Goal: Task Accomplishment & Management: Use online tool/utility

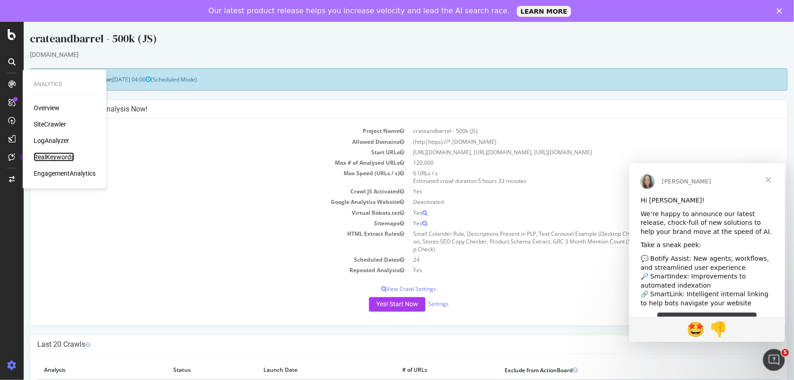
click at [52, 156] on div "RealKeywords" at bounding box center [54, 156] width 40 height 9
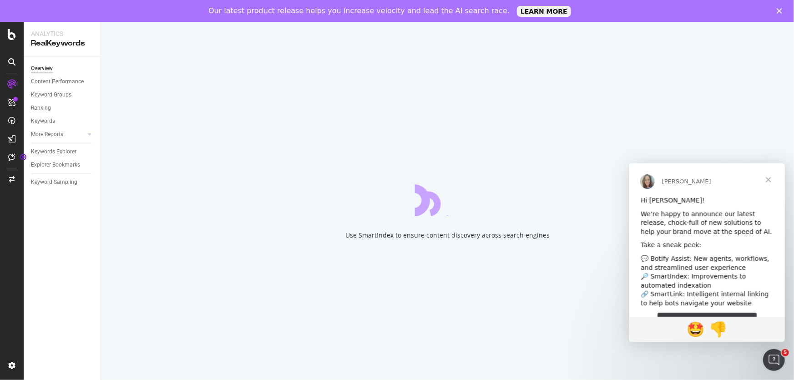
click at [765, 179] on span "Close" at bounding box center [767, 179] width 33 height 33
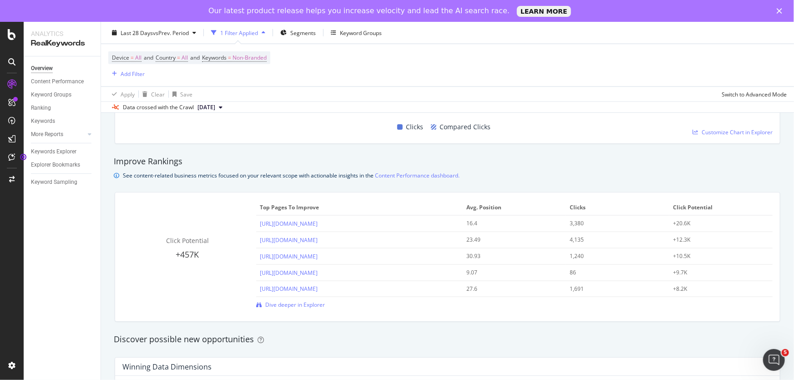
scroll to position [827, 0]
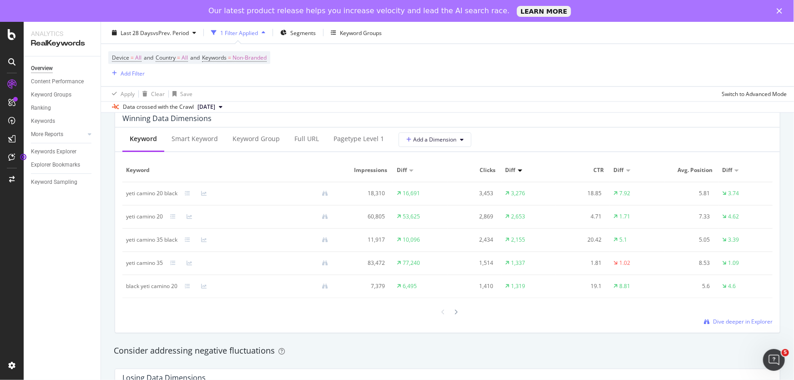
click at [731, 315] on div at bounding box center [447, 312] width 650 height 12
click at [733, 321] on span "Dive deeper in Explorer" at bounding box center [743, 321] width 60 height 8
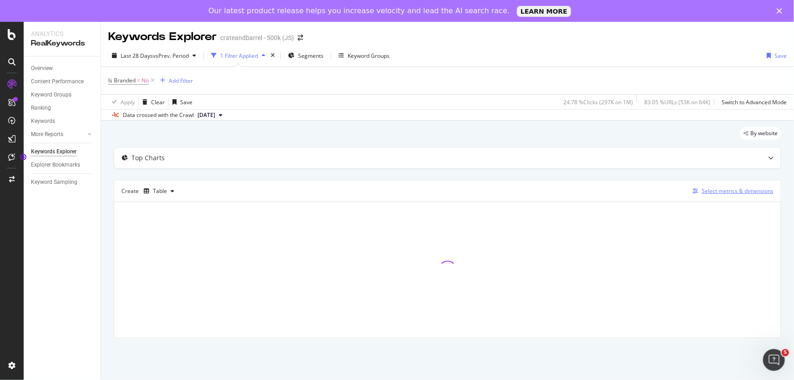
click at [726, 191] on div "Select metrics & dimensions" at bounding box center [737, 191] width 72 height 8
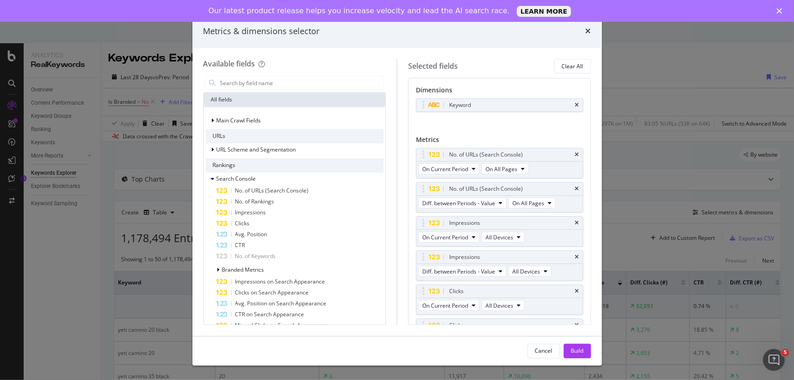
click at [582, 26] on div "Metrics & dimensions selector" at bounding box center [396, 31] width 387 height 12
click at [245, 100] on div "All fields" at bounding box center [295, 100] width 182 height 15
click at [226, 140] on div "URLs" at bounding box center [295, 136] width 178 height 15
click at [226, 167] on div "Rankings" at bounding box center [295, 165] width 178 height 15
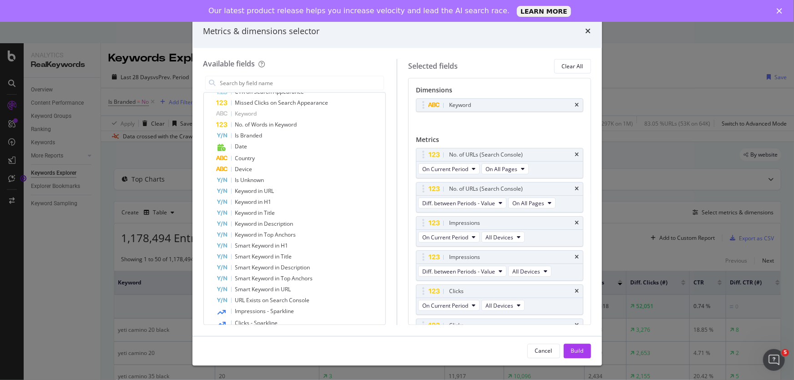
scroll to position [206, 0]
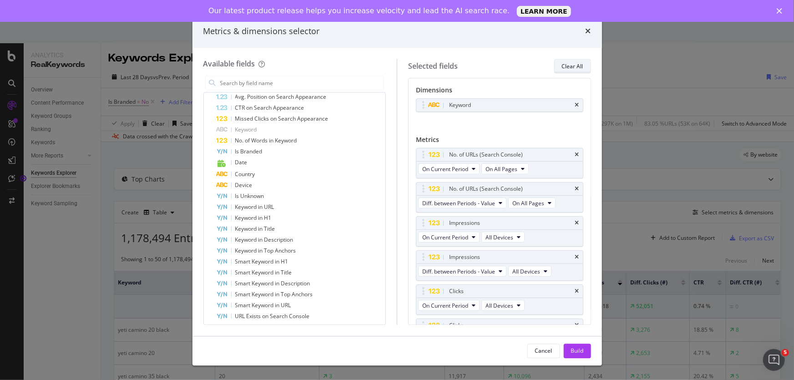
click at [568, 66] on div "Clear All" at bounding box center [572, 66] width 21 height 8
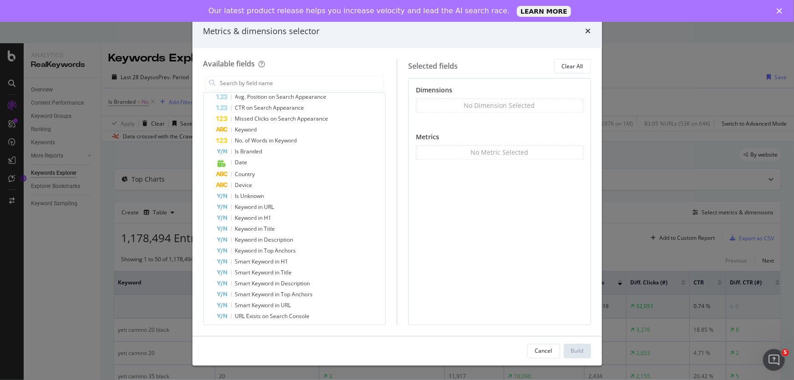
click at [492, 153] on div "No Metric Selected" at bounding box center [499, 152] width 58 height 9
click at [481, 109] on div "No Dimension Selected" at bounding box center [499, 105] width 71 height 9
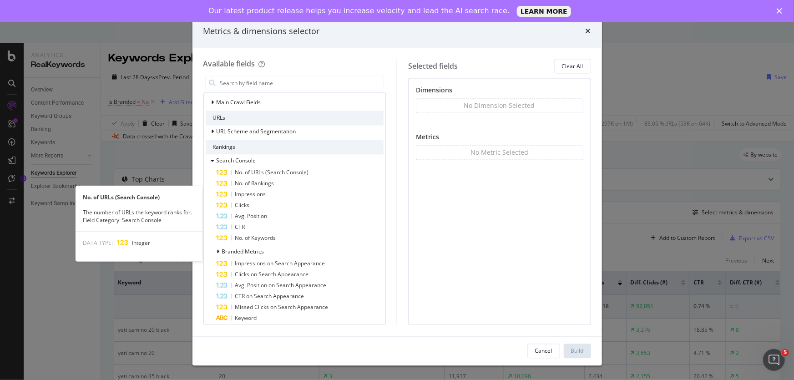
scroll to position [0, 0]
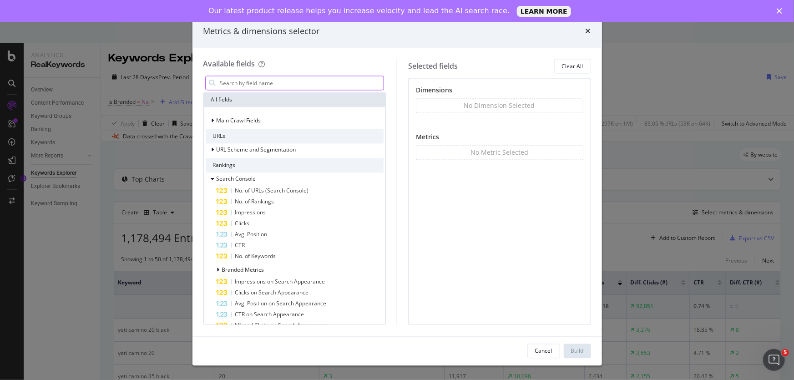
click at [259, 82] on input "modal" at bounding box center [301, 83] width 165 height 14
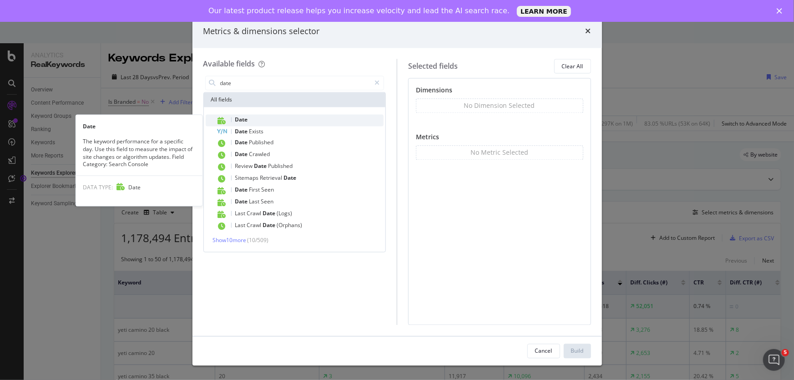
click at [267, 120] on div "Date" at bounding box center [299, 121] width 167 height 12
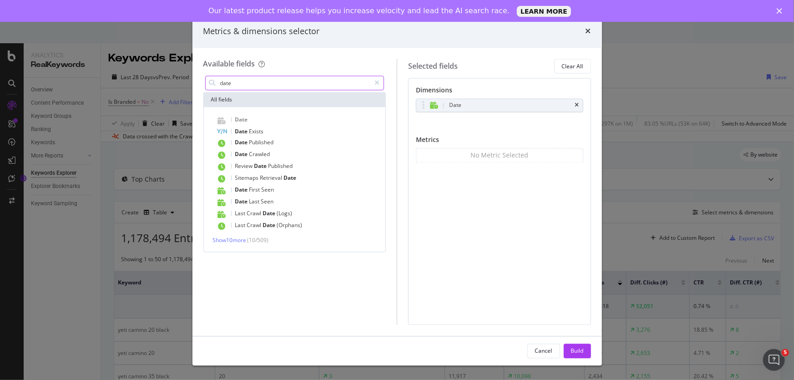
click at [276, 79] on input "date" at bounding box center [294, 83] width 151 height 14
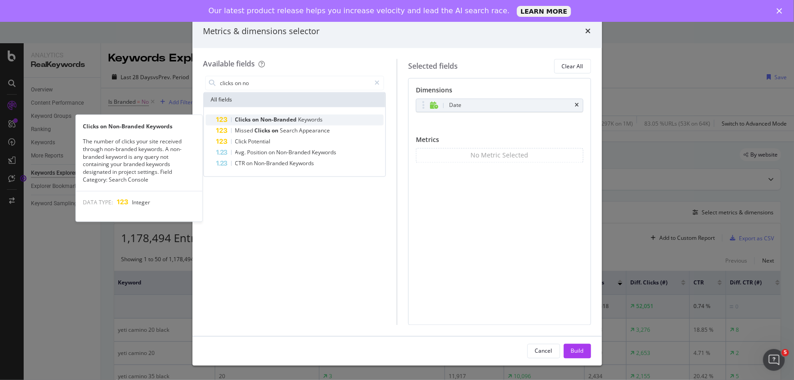
click at [297, 120] on span "Non-Branded" at bounding box center [280, 120] width 38 height 8
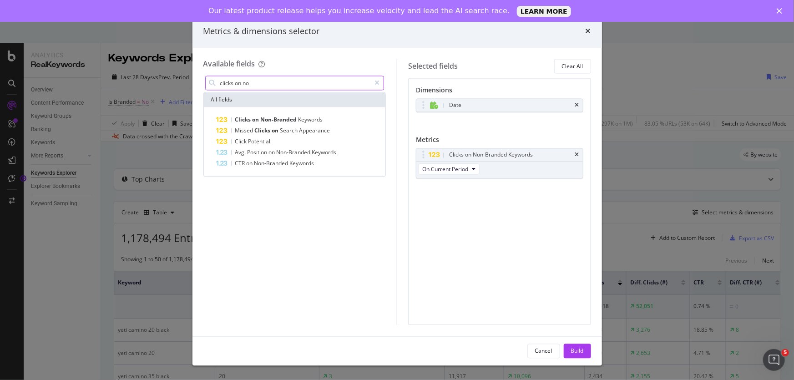
click at [301, 81] on input "clicks on no" at bounding box center [294, 83] width 151 height 14
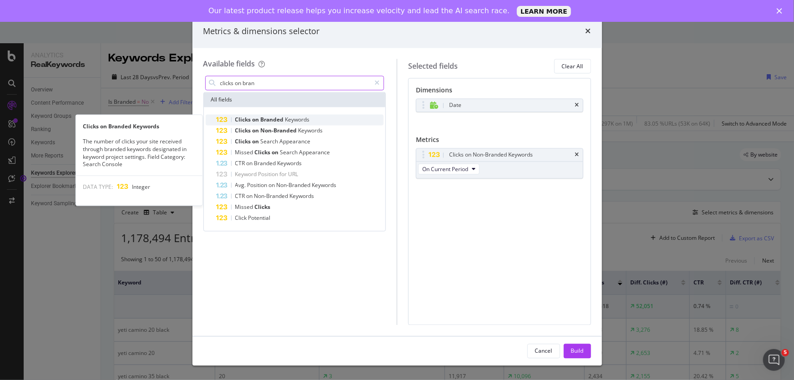
type input "clicks on bran"
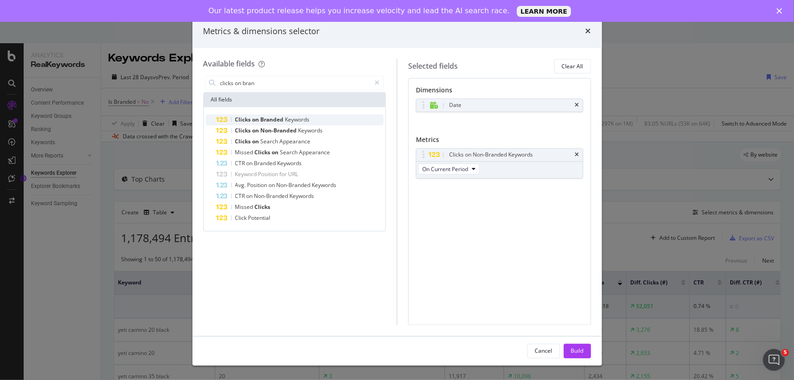
click at [320, 124] on div "Clicks on Branded Keywords" at bounding box center [299, 120] width 167 height 11
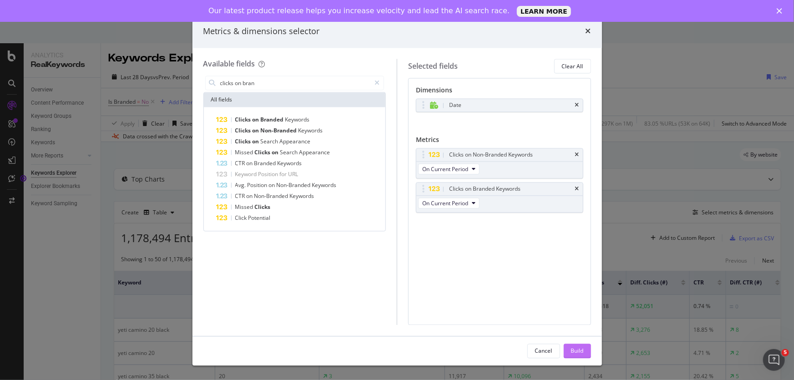
drag, startPoint x: 574, startPoint y: 345, endPoint x: 10, endPoint y: 2, distance: 660.4
click at [574, 345] on div "Build" at bounding box center [577, 351] width 13 height 14
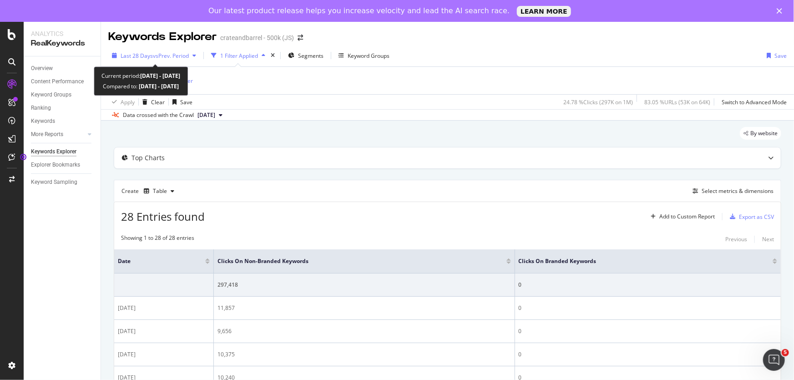
click at [185, 50] on div "Last 28 Days vs Prev. Period" at bounding box center [153, 56] width 91 height 14
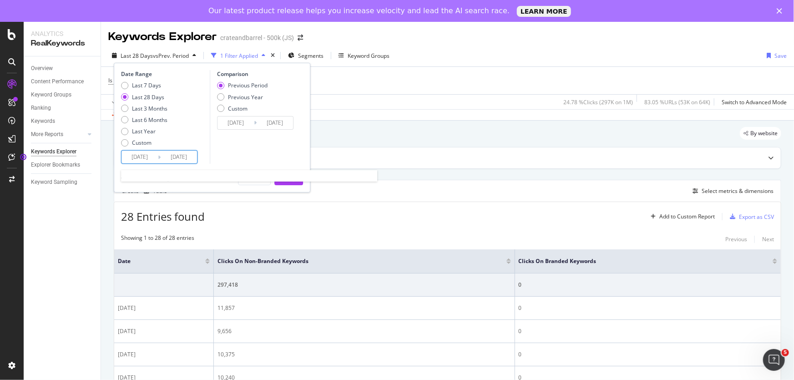
click at [146, 158] on input "[DATE]" at bounding box center [139, 157] width 36 height 13
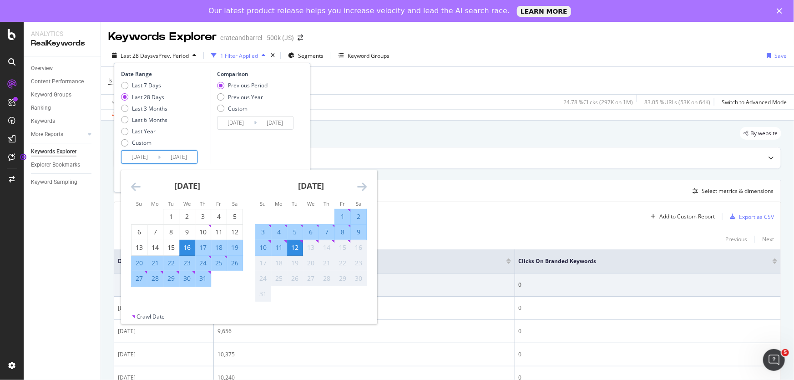
click at [130, 182] on div "[DATE] 1 2 3 4 5 6 7 8 9 10 11 12 13 14 15 16 17 18 19 20 21 22 23 24 25 26 27 …" at bounding box center [187, 228] width 124 height 116
click at [131, 183] on icon "Move backward to switch to the previous month." at bounding box center [136, 186] width 10 height 11
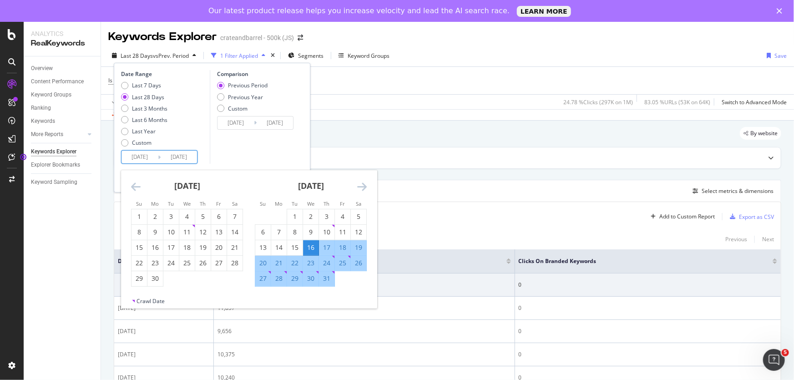
click at [135, 186] on icon "Move backward to switch to the previous month." at bounding box center [136, 186] width 10 height 11
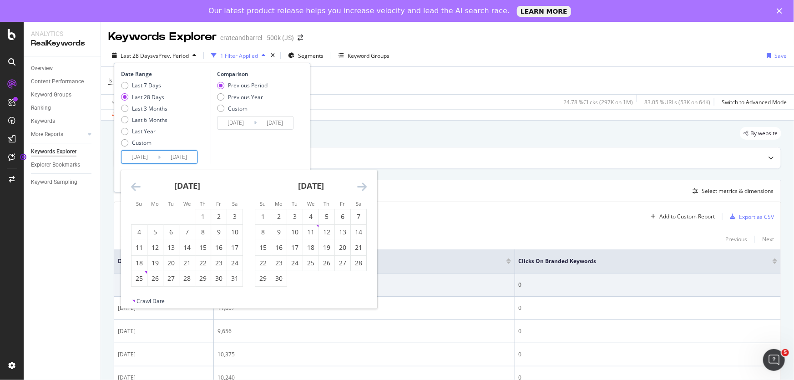
click at [135, 186] on icon "Move backward to switch to the previous month." at bounding box center [136, 186] width 10 height 11
drag, startPoint x: 159, startPoint y: 231, endPoint x: 171, endPoint y: 227, distance: 12.9
click at [160, 231] on div "7" at bounding box center [154, 231] width 15 height 9
type input "[DATE]"
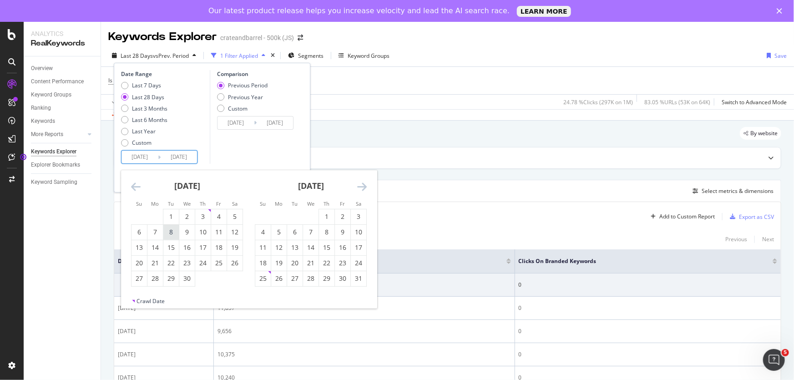
type input "[DATE]"
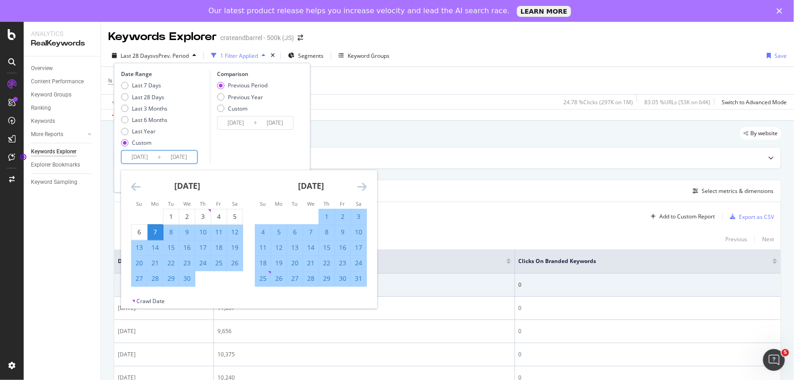
click at [368, 188] on div "[DATE] 1 2 3 4 5 6 7 8 9 10 11 12 13 14 15 16 17 18 19 20 21 22 23 24 25 26 27 …" at bounding box center [311, 228] width 124 height 116
click at [364, 188] on icon "Move forward to switch to the next month." at bounding box center [362, 186] width 10 height 11
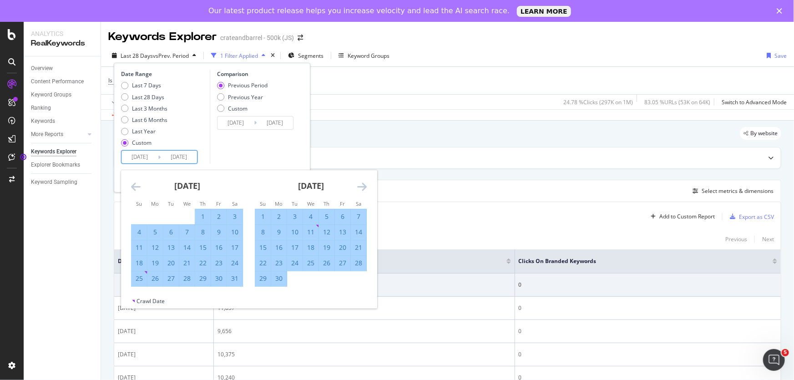
click at [364, 188] on icon "Move forward to switch to the next month." at bounding box center [362, 186] width 10 height 11
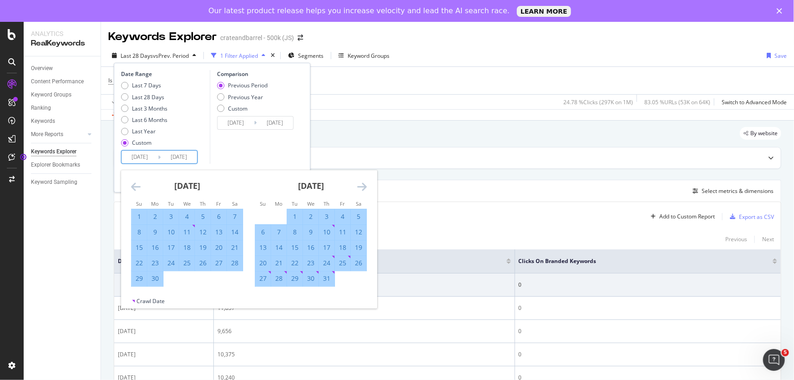
click at [364, 188] on icon "Move forward to switch to the next month." at bounding box center [362, 186] width 10 height 11
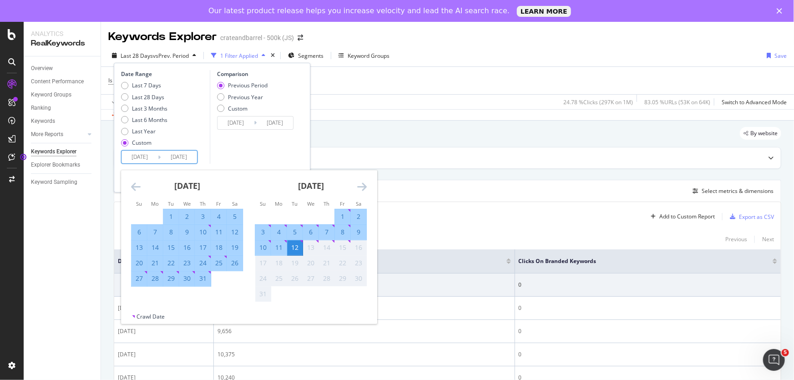
click at [265, 231] on div "3" at bounding box center [262, 231] width 15 height 9
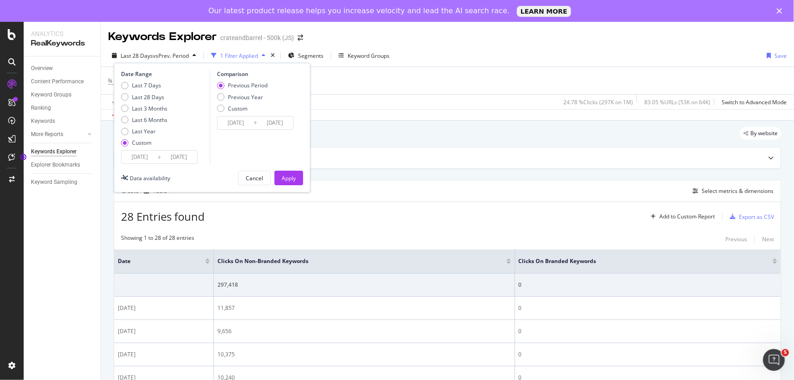
type input "[DATE]"
click at [289, 178] on div "Apply" at bounding box center [288, 178] width 14 height 8
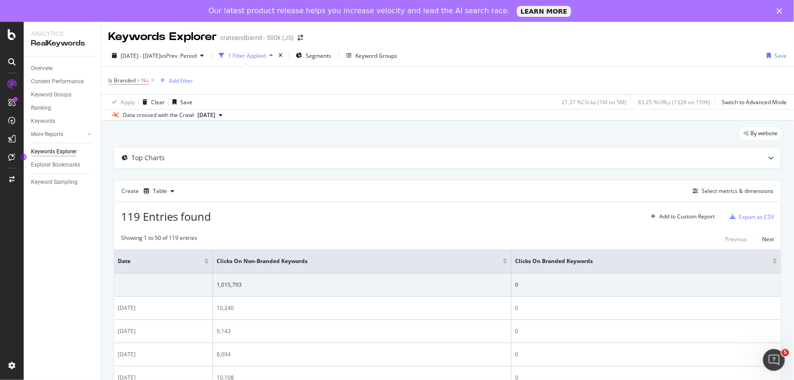
click at [205, 263] on div at bounding box center [206, 262] width 5 height 2
click at [206, 258] on div "Date" at bounding box center [163, 260] width 91 height 9
click at [205, 259] on div at bounding box center [206, 259] width 5 height 2
click at [155, 77] on icon at bounding box center [153, 80] width 8 height 9
click at [739, 214] on div "Export as CSV" at bounding box center [756, 215] width 35 height 8
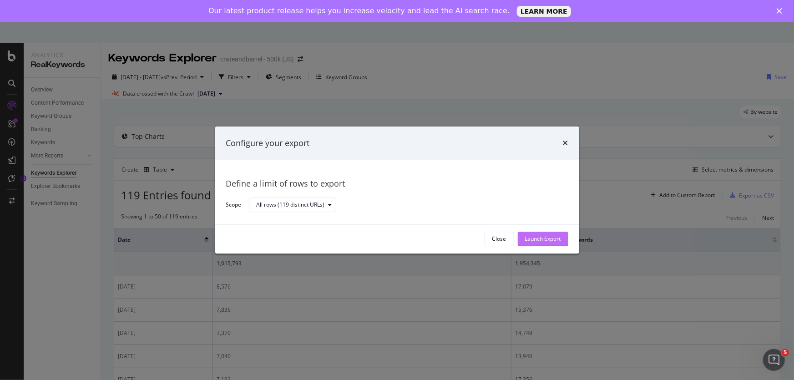
click at [553, 237] on div "Launch Export" at bounding box center [543, 239] width 36 height 8
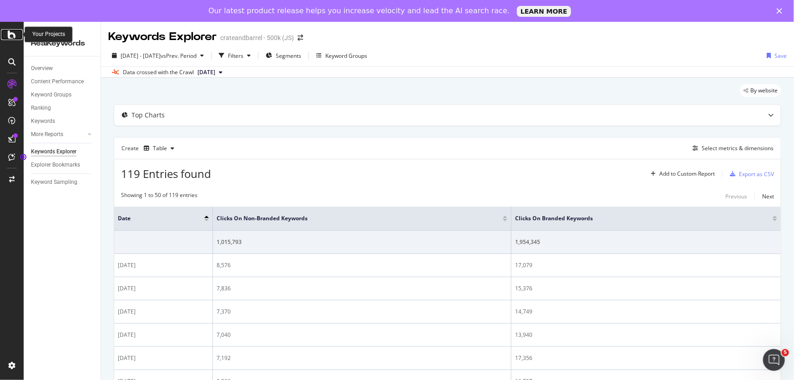
click at [18, 33] on div at bounding box center [12, 34] width 22 height 11
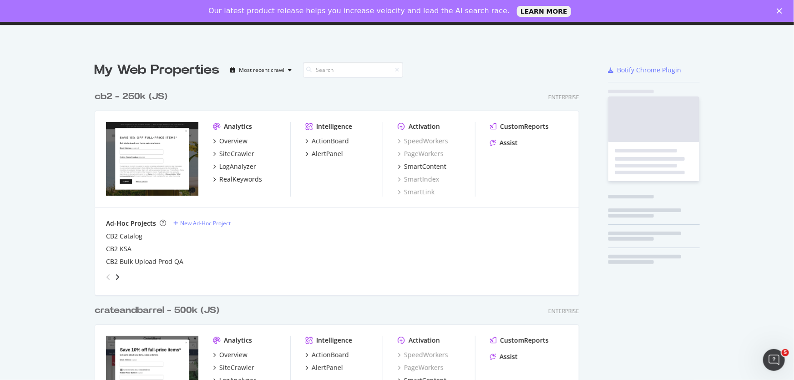
scroll to position [373, 781]
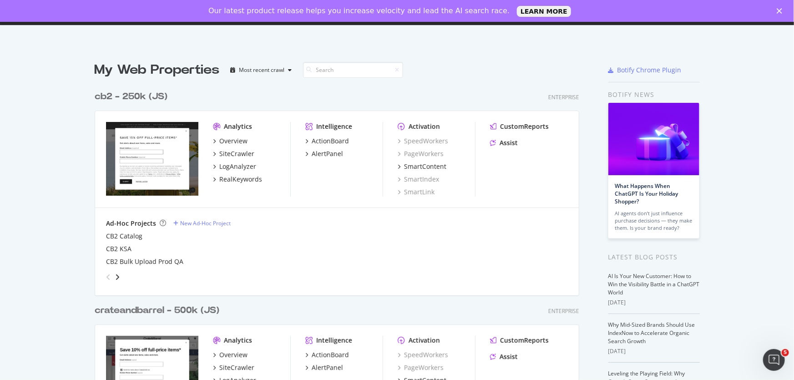
click at [138, 100] on div "cb2 - 250k (JS)" at bounding box center [131, 96] width 73 height 13
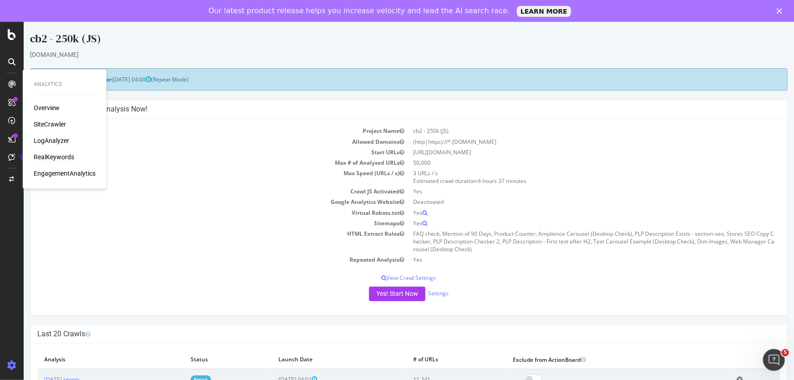
click at [45, 156] on div "RealKeywords" at bounding box center [54, 156] width 40 height 9
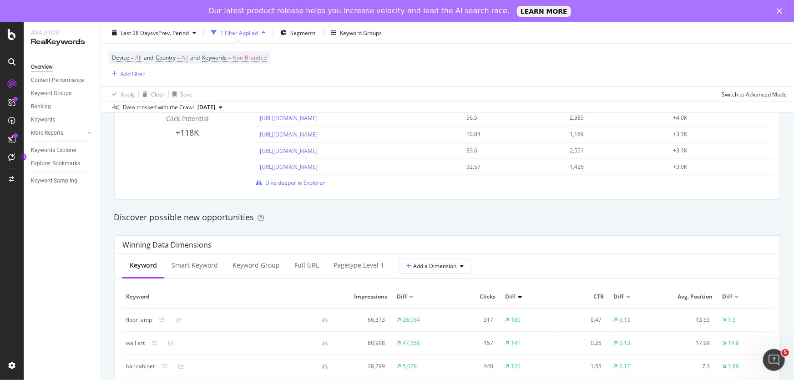
scroll to position [827, 0]
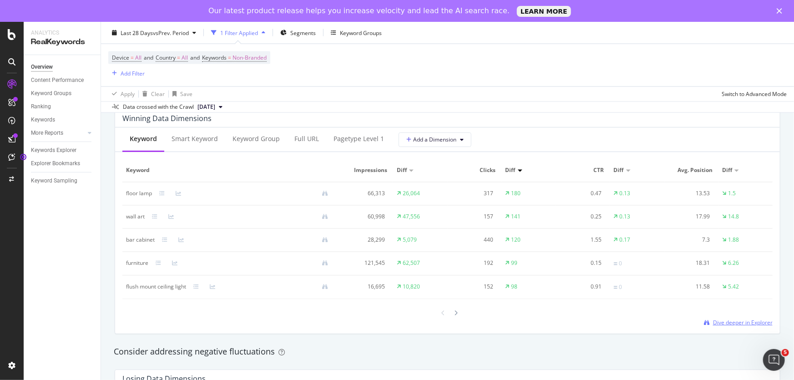
click at [718, 321] on span "Dive deeper in Explorer" at bounding box center [743, 322] width 60 height 8
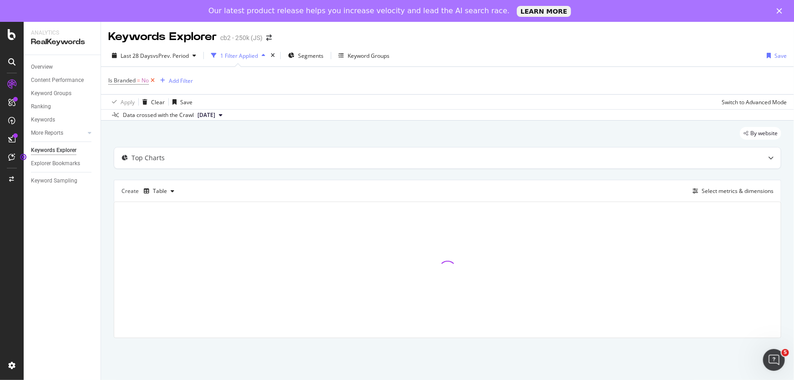
click at [150, 79] on icon at bounding box center [153, 80] width 8 height 9
click at [711, 187] on div "Select metrics & dimensions" at bounding box center [737, 190] width 72 height 8
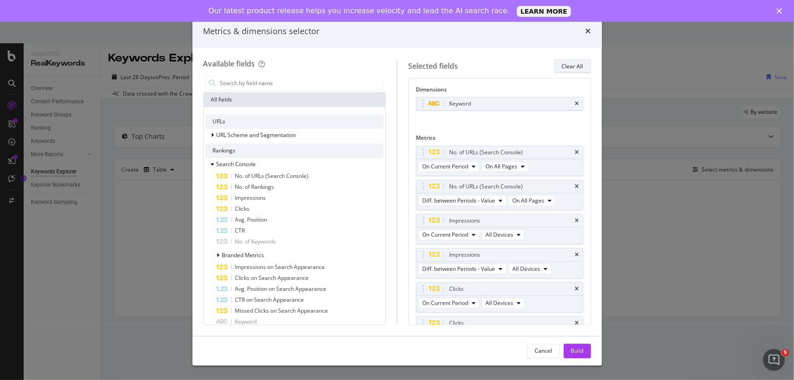
click at [577, 69] on div "Clear All" at bounding box center [572, 66] width 21 height 8
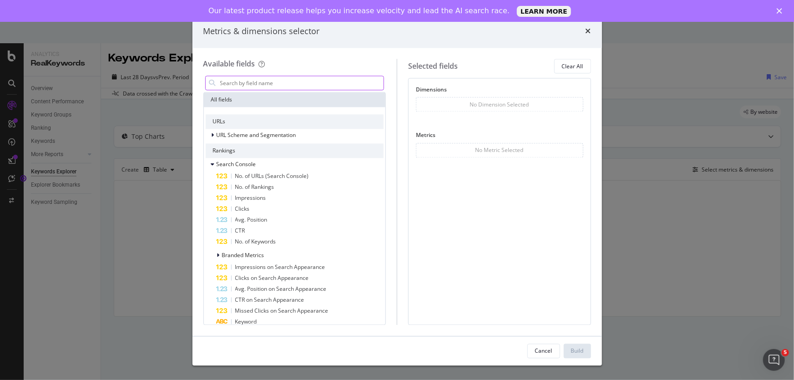
click at [254, 86] on input "modal" at bounding box center [301, 83] width 165 height 14
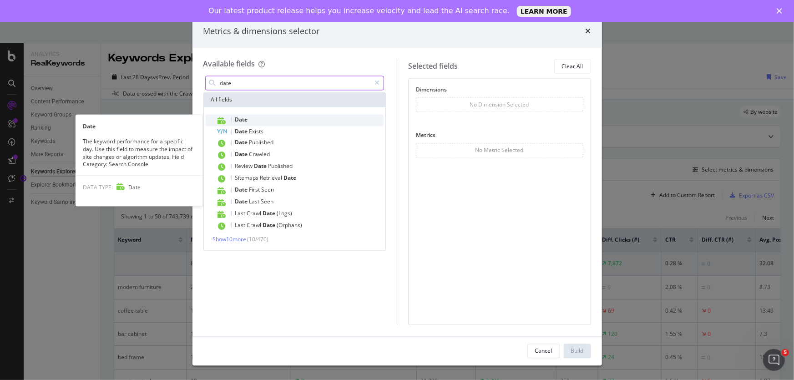
type input "date"
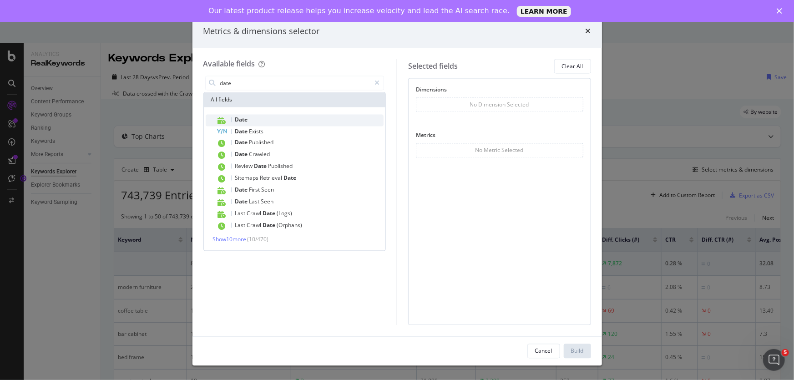
click at [241, 116] on span "Date" at bounding box center [241, 120] width 13 height 8
click at [379, 85] on icon "modal" at bounding box center [376, 83] width 5 height 6
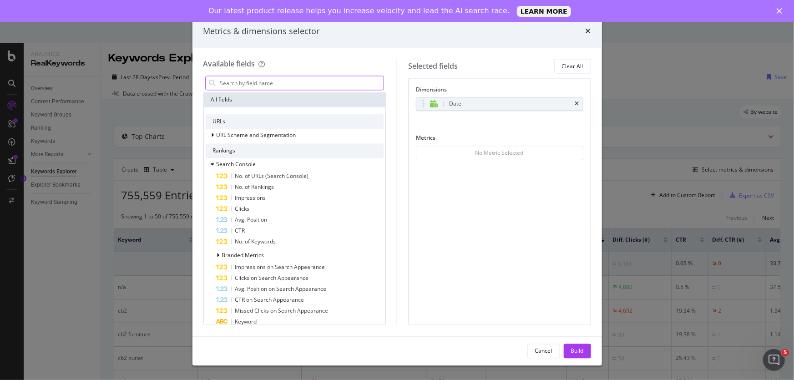
click at [299, 78] on input "modal" at bounding box center [301, 83] width 165 height 14
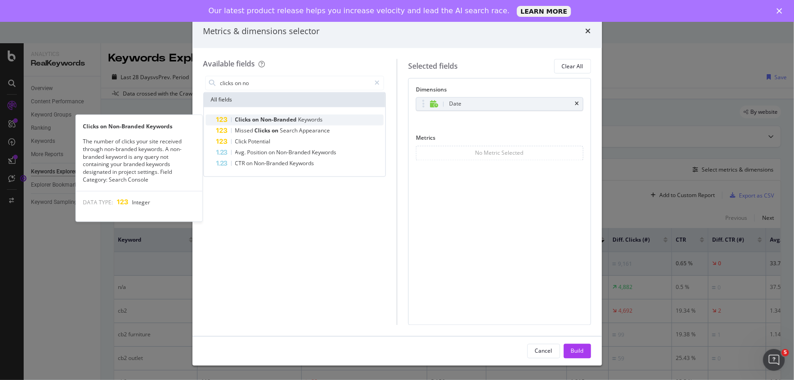
click at [280, 115] on div "Clicks on Non-Branded Keywords" at bounding box center [299, 120] width 167 height 11
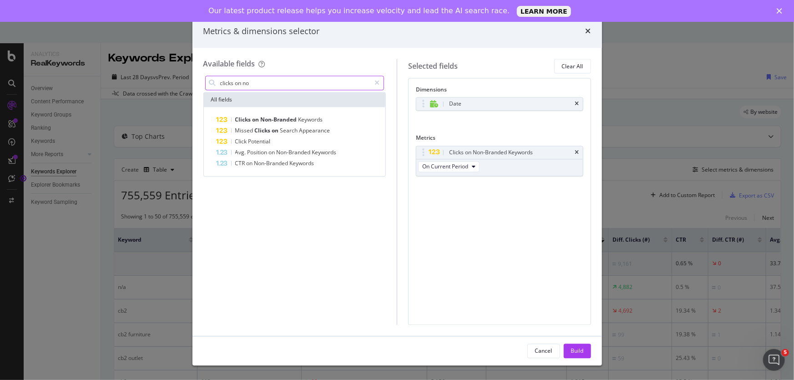
click at [275, 88] on input "clicks on no" at bounding box center [294, 83] width 151 height 14
click at [276, 82] on input "clicks on no" at bounding box center [294, 83] width 151 height 14
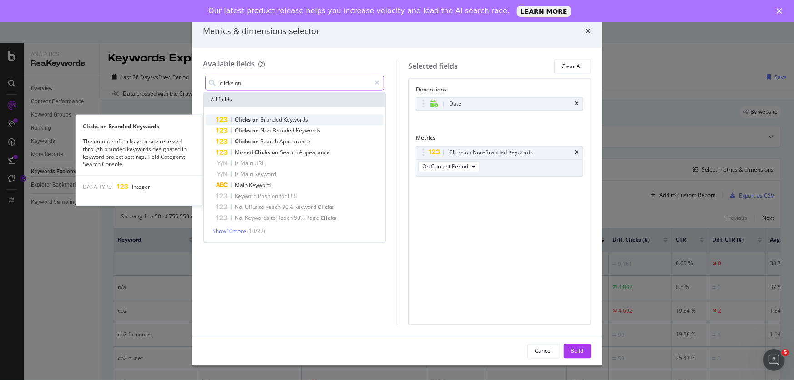
type input "clicks on"
click at [291, 118] on span "Keywords" at bounding box center [296, 120] width 25 height 8
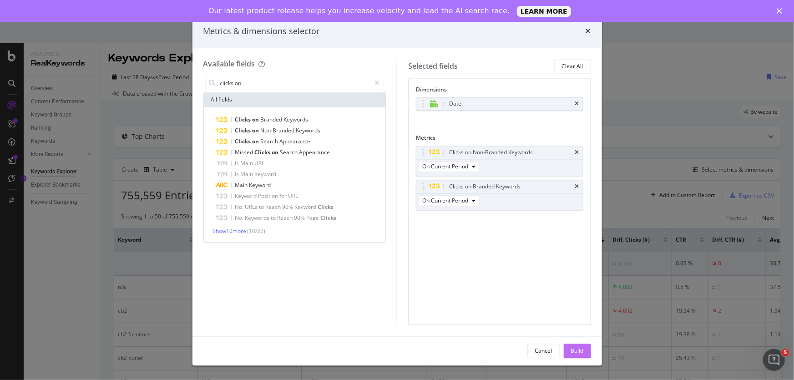
click at [584, 355] on button "Build" at bounding box center [576, 350] width 27 height 15
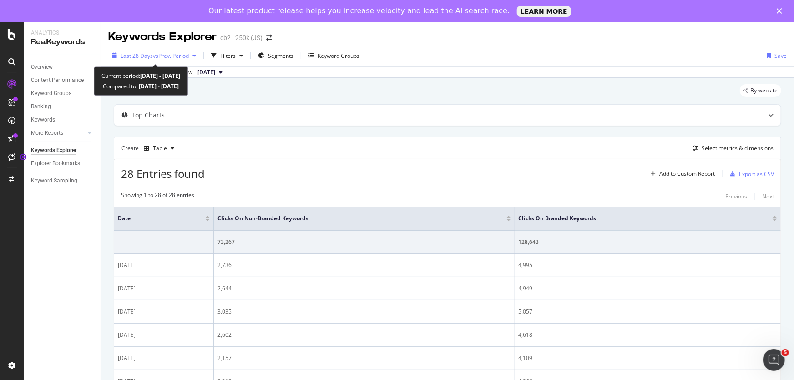
click at [176, 53] on span "vs Prev. Period" at bounding box center [171, 56] width 36 height 8
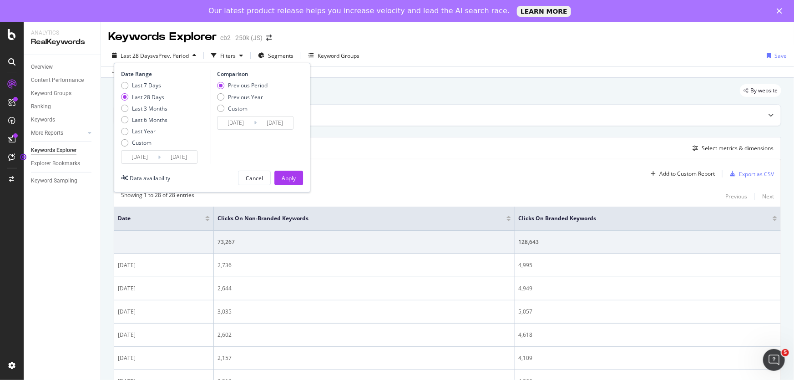
click at [144, 161] on div "Date Range Last 7 Days Last 28 Days Last 3 Months Last 6 Months Last Year Custo…" at bounding box center [212, 128] width 196 height 130
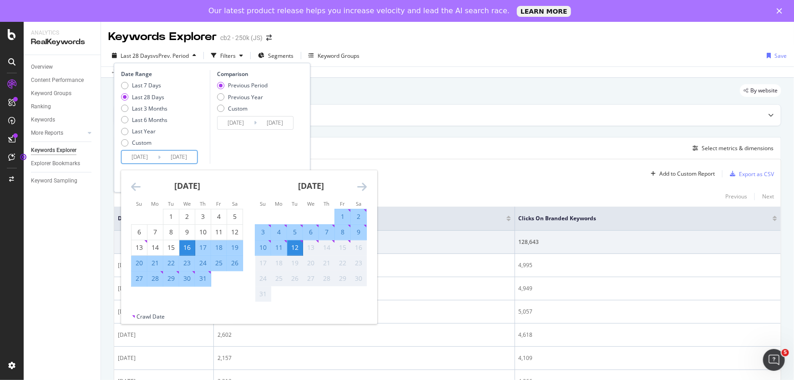
click at [144, 160] on input "[DATE]" at bounding box center [139, 157] width 36 height 13
click at [139, 190] on icon "Move backward to switch to the previous month." at bounding box center [136, 186] width 10 height 11
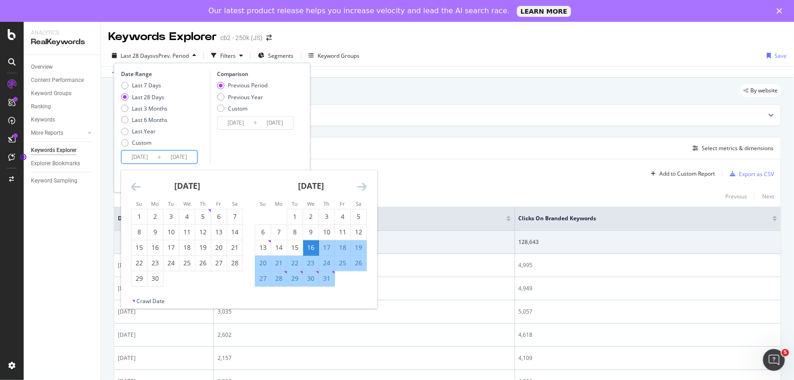
click at [139, 190] on icon "Move backward to switch to the previous month." at bounding box center [136, 186] width 10 height 11
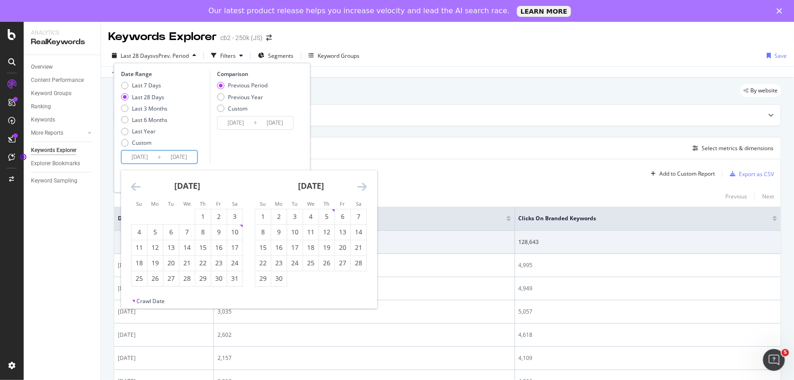
click at [140, 190] on icon "Move backward to switch to the previous month." at bounding box center [136, 186] width 10 height 11
click at [161, 233] on div "7" at bounding box center [154, 231] width 15 height 9
type input "[DATE]"
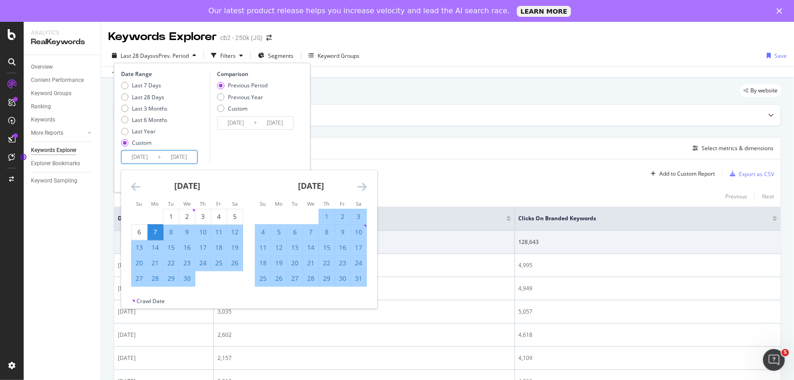
click at [361, 186] on icon "Move forward to switch to the next month." at bounding box center [362, 186] width 10 height 11
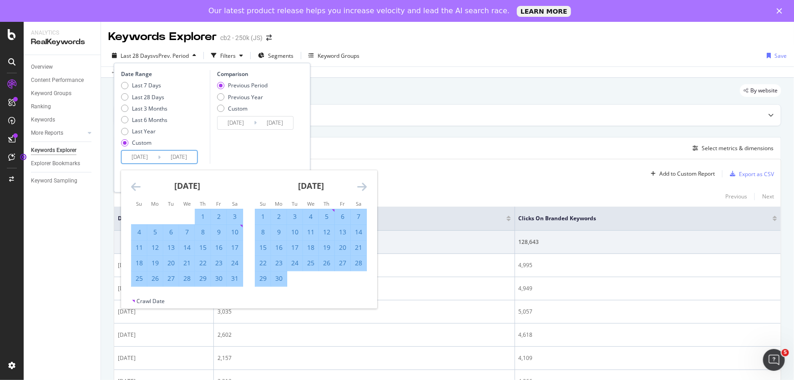
click at [361, 186] on icon "Move forward to switch to the next month." at bounding box center [362, 186] width 10 height 11
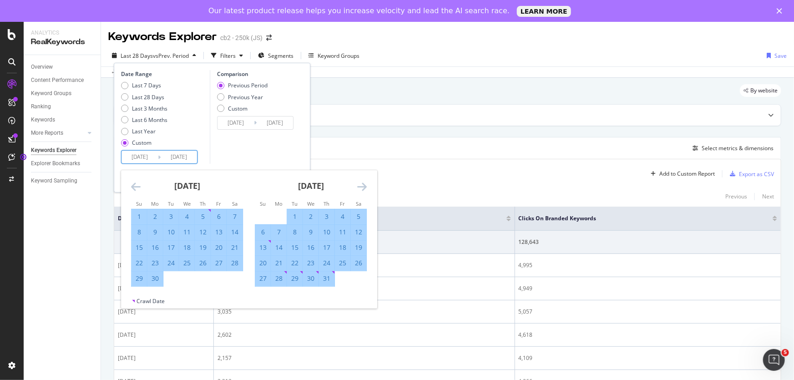
click at [361, 186] on icon "Move forward to switch to the next month." at bounding box center [362, 186] width 10 height 11
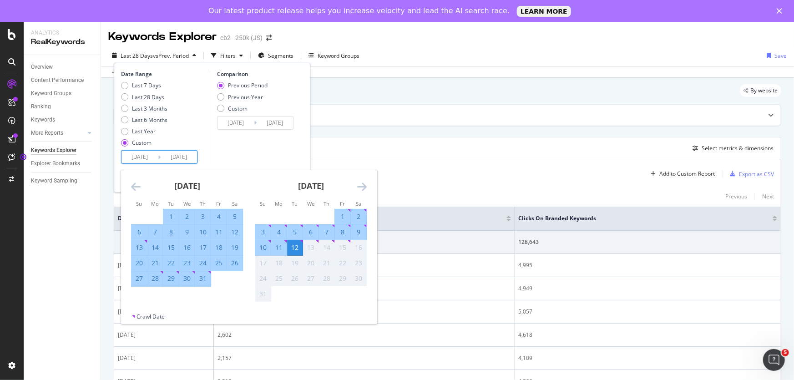
click at [263, 232] on div "3" at bounding box center [262, 231] width 15 height 9
type input "[DATE]"
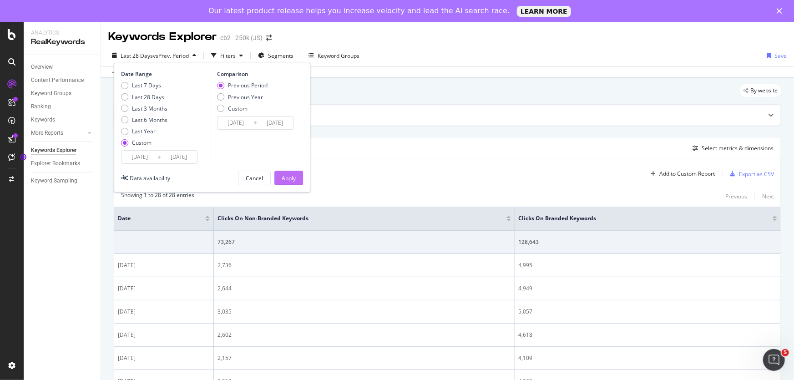
click at [296, 175] on div "Apply" at bounding box center [288, 178] width 14 height 8
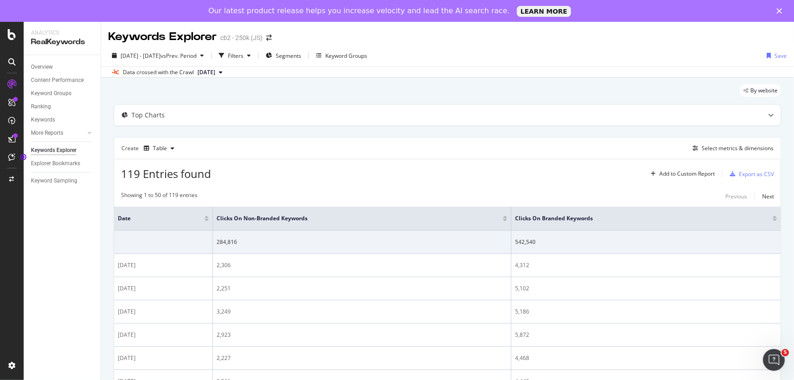
click at [207, 216] on div at bounding box center [206, 217] width 5 height 2
click at [758, 171] on div "Export as CSV" at bounding box center [756, 174] width 35 height 8
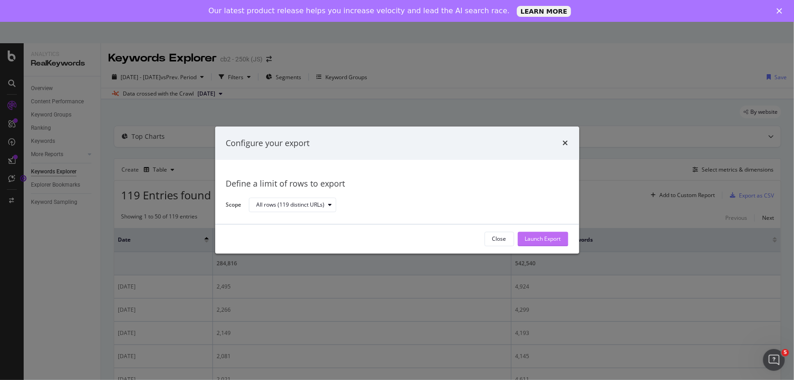
click at [548, 236] on div "Launch Export" at bounding box center [543, 239] width 36 height 8
